Goal: Complete application form

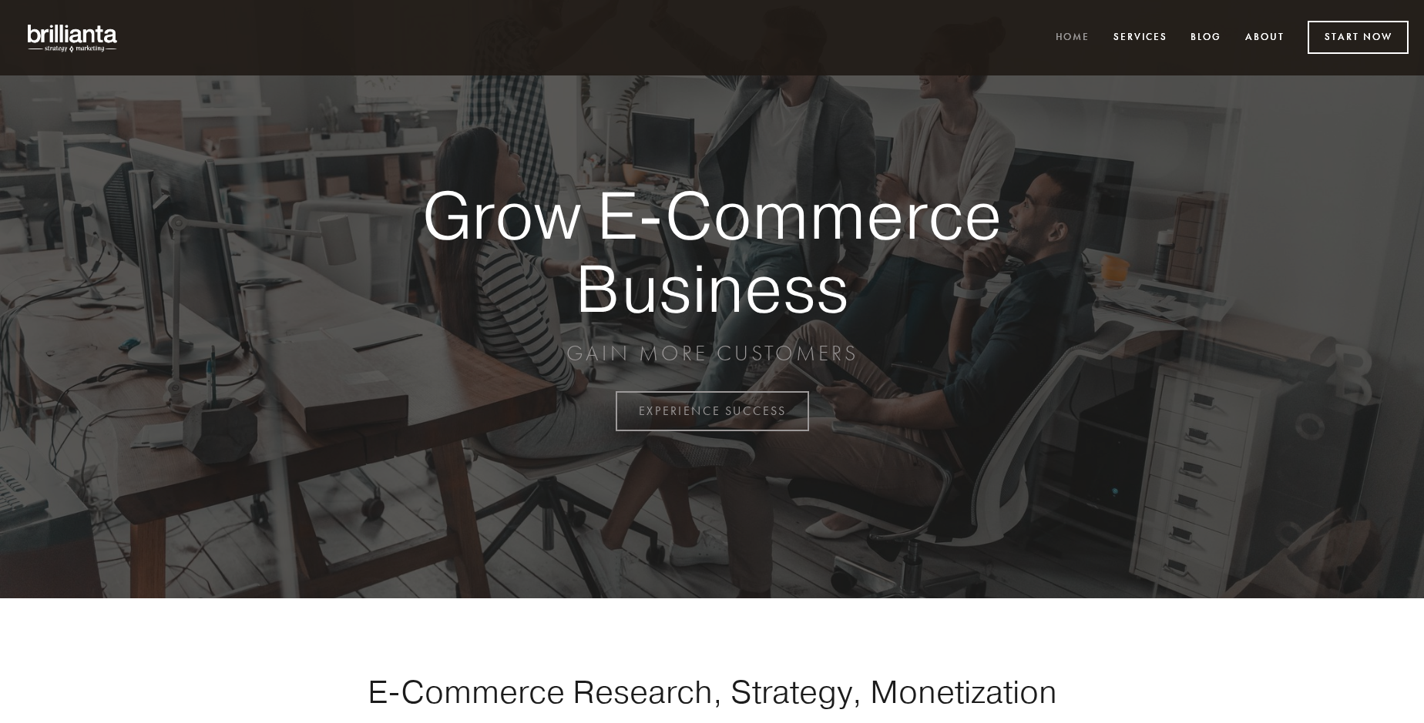
scroll to position [4039, 0]
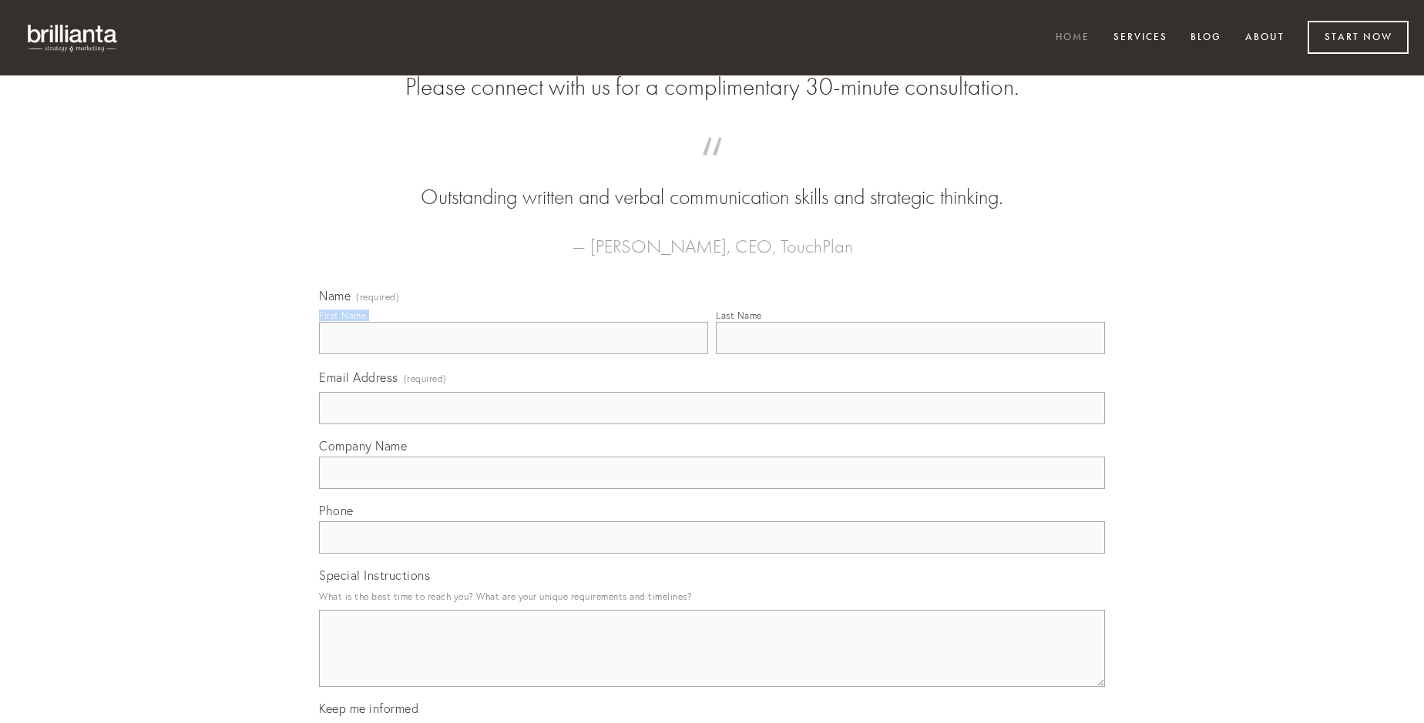
type input "[PERSON_NAME]"
click at [910, 354] on input "Last Name" at bounding box center [910, 338] width 389 height 32
type input "[PERSON_NAME]"
click at [712, 425] on input "Email Address (required)" at bounding box center [712, 408] width 786 height 32
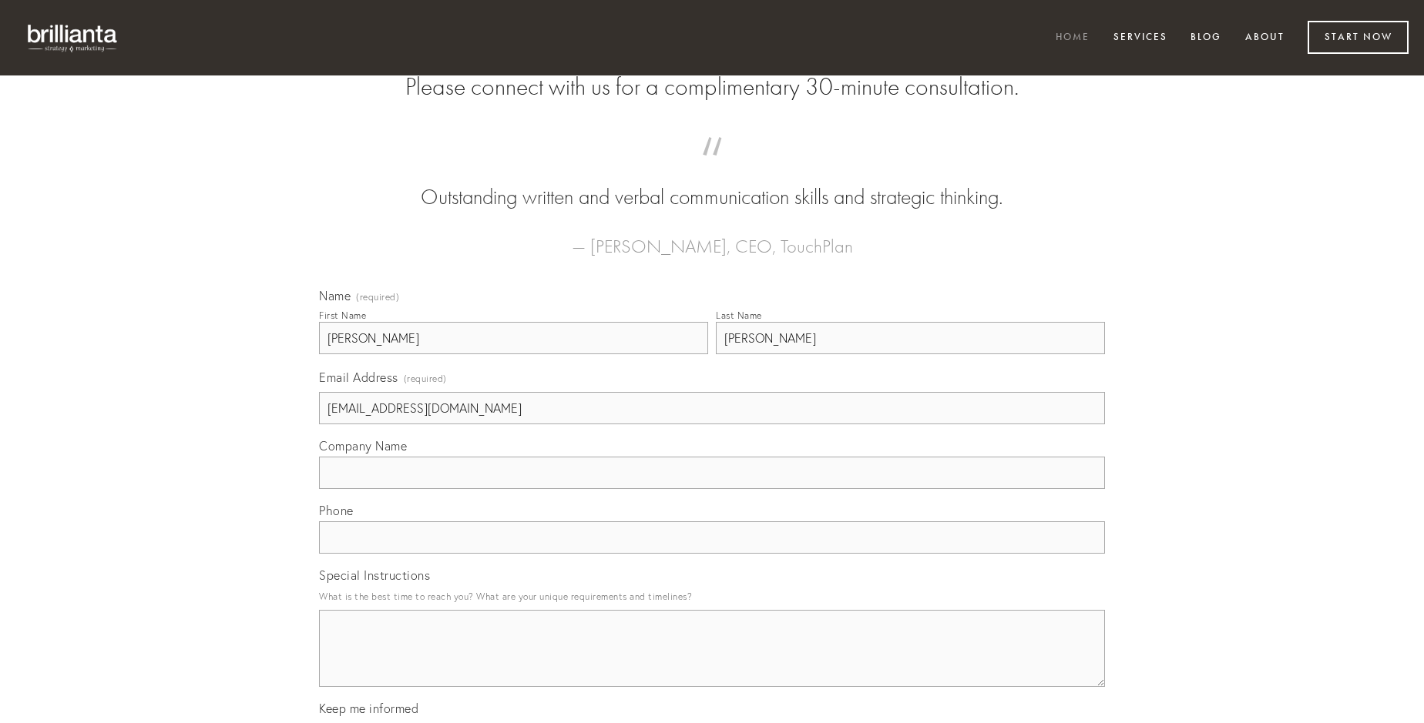
type input "[EMAIL_ADDRESS][DOMAIN_NAME]"
click at [712, 489] on input "Company Name" at bounding box center [712, 473] width 786 height 32
type input "aegrotatio"
click at [712, 554] on input "text" at bounding box center [712, 538] width 786 height 32
click at [712, 663] on textarea "Special Instructions" at bounding box center [712, 648] width 786 height 77
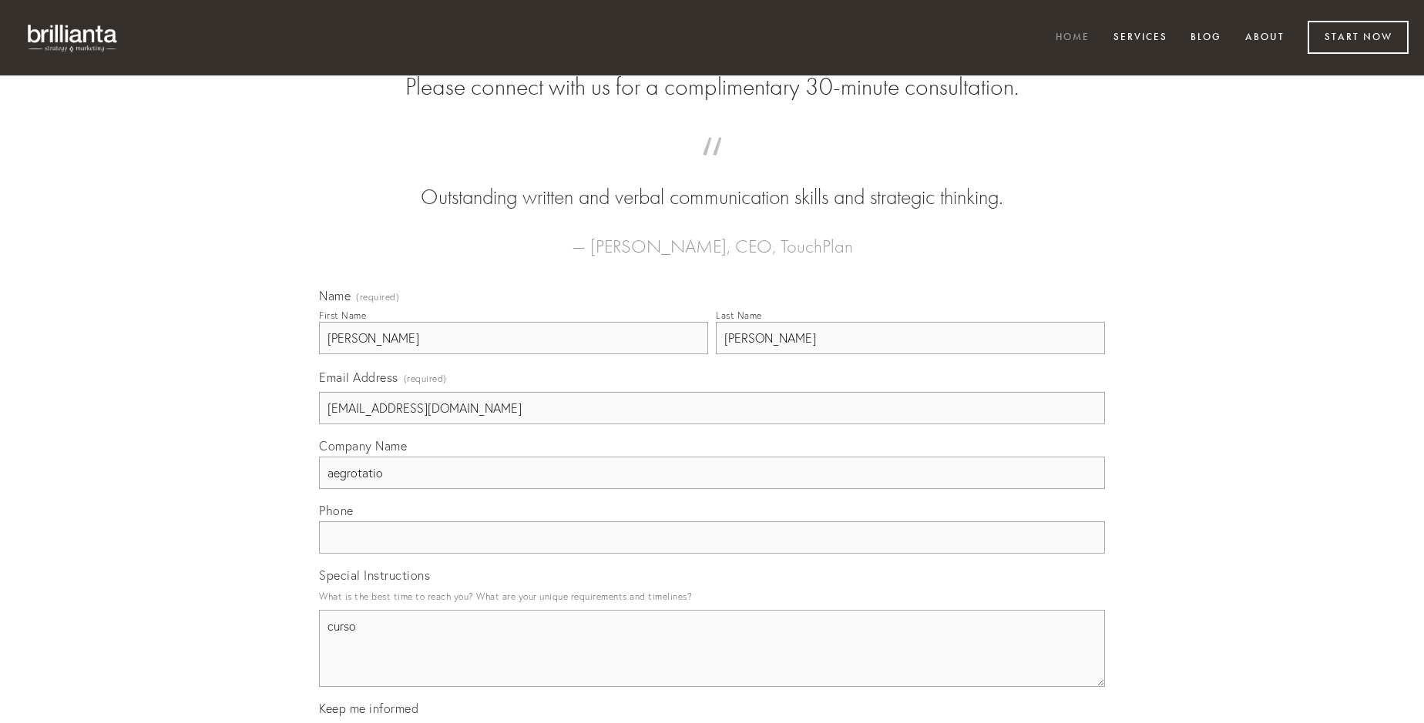
type textarea "curso"
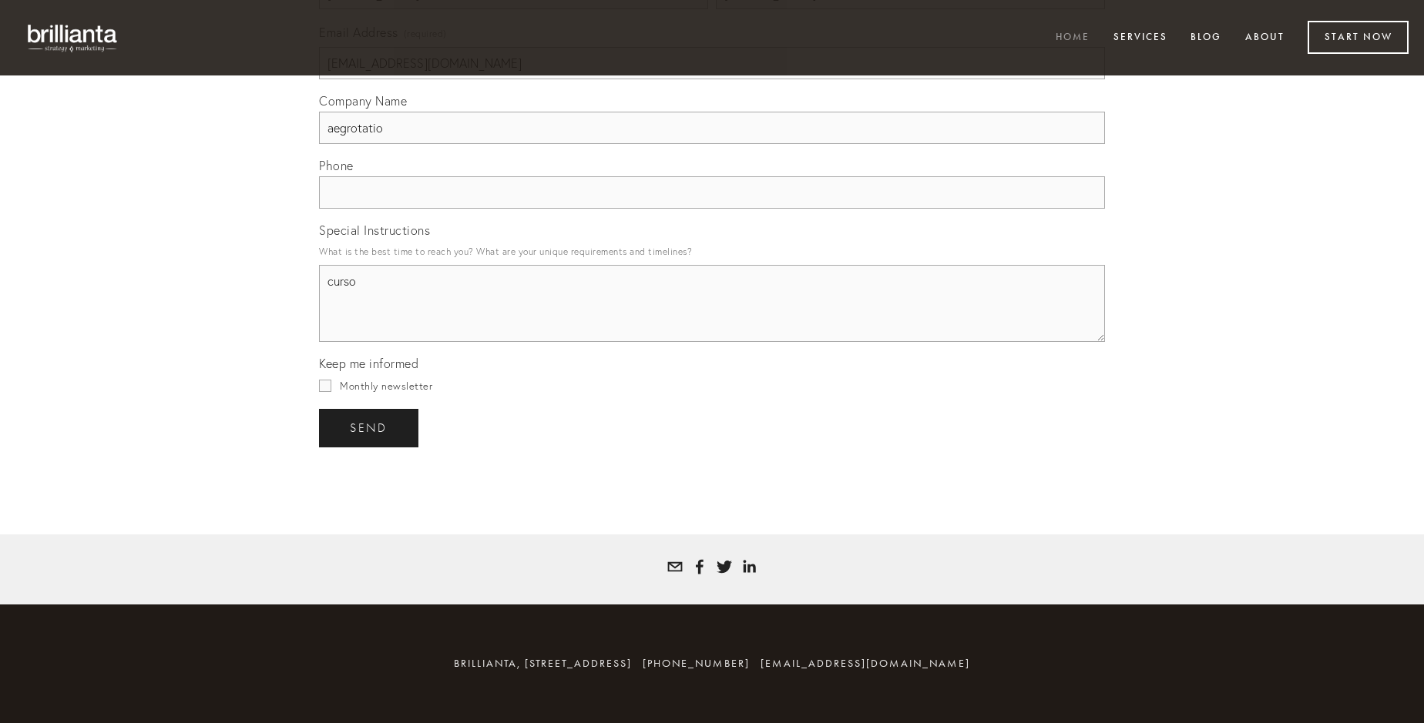
click at [370, 428] on span "send" at bounding box center [369, 428] width 38 height 14
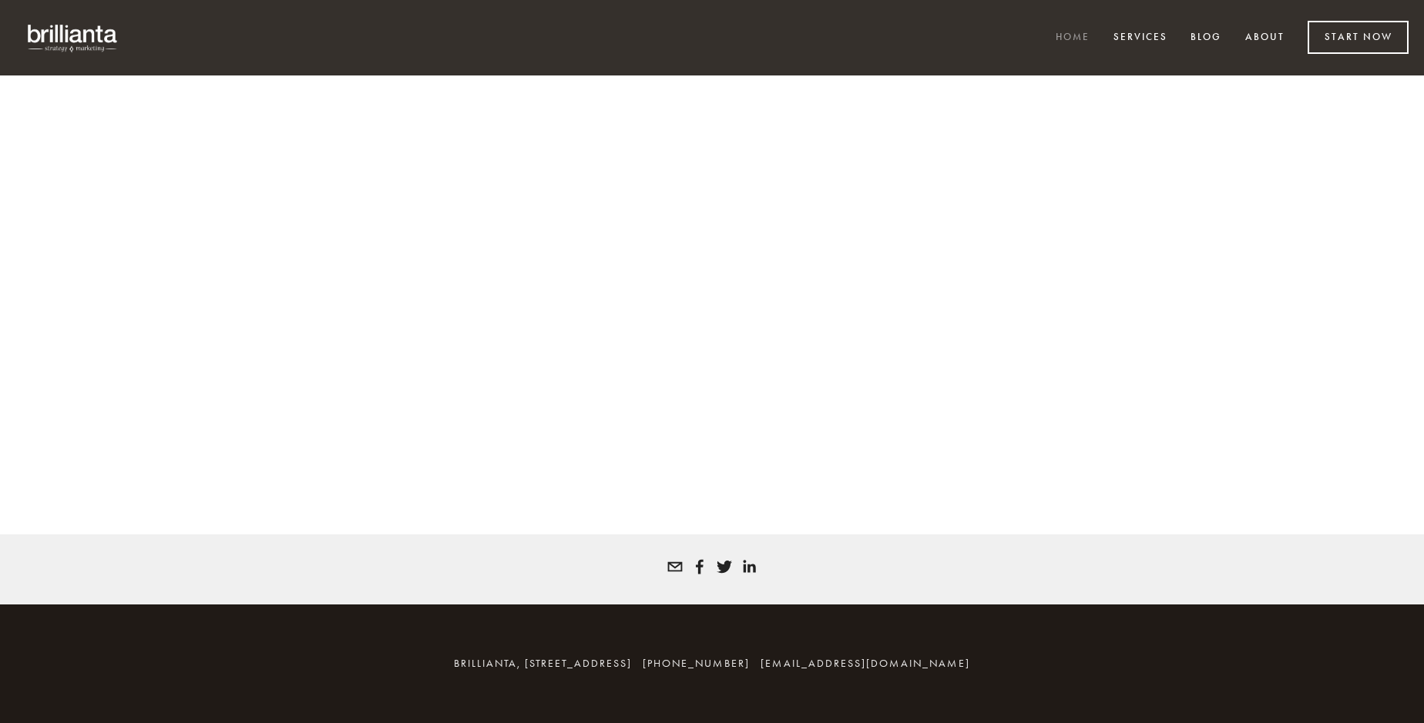
scroll to position [4018, 0]
